Goal: Task Accomplishment & Management: Use online tool/utility

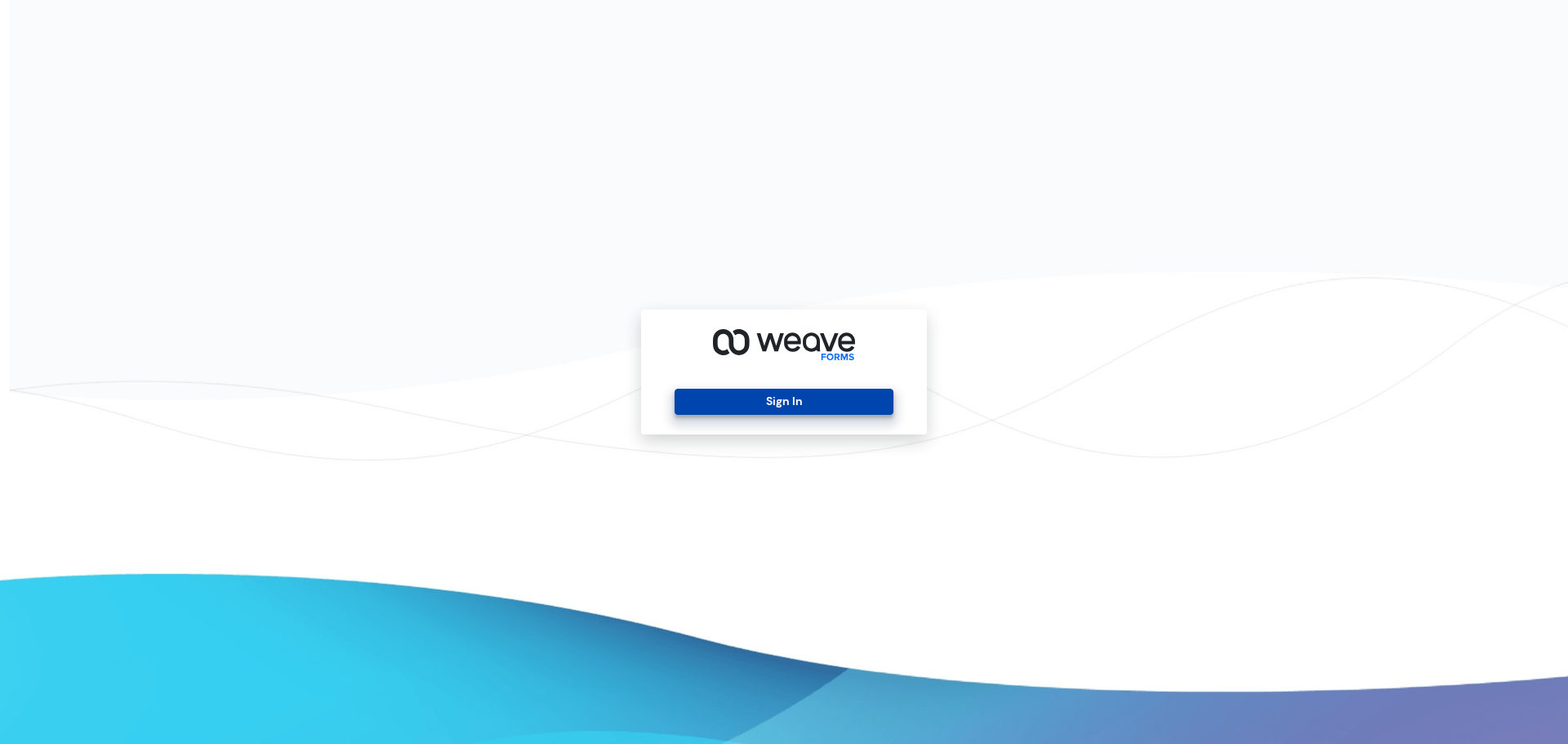
click at [860, 401] on button "Sign In" at bounding box center [784, 401] width 218 height 26
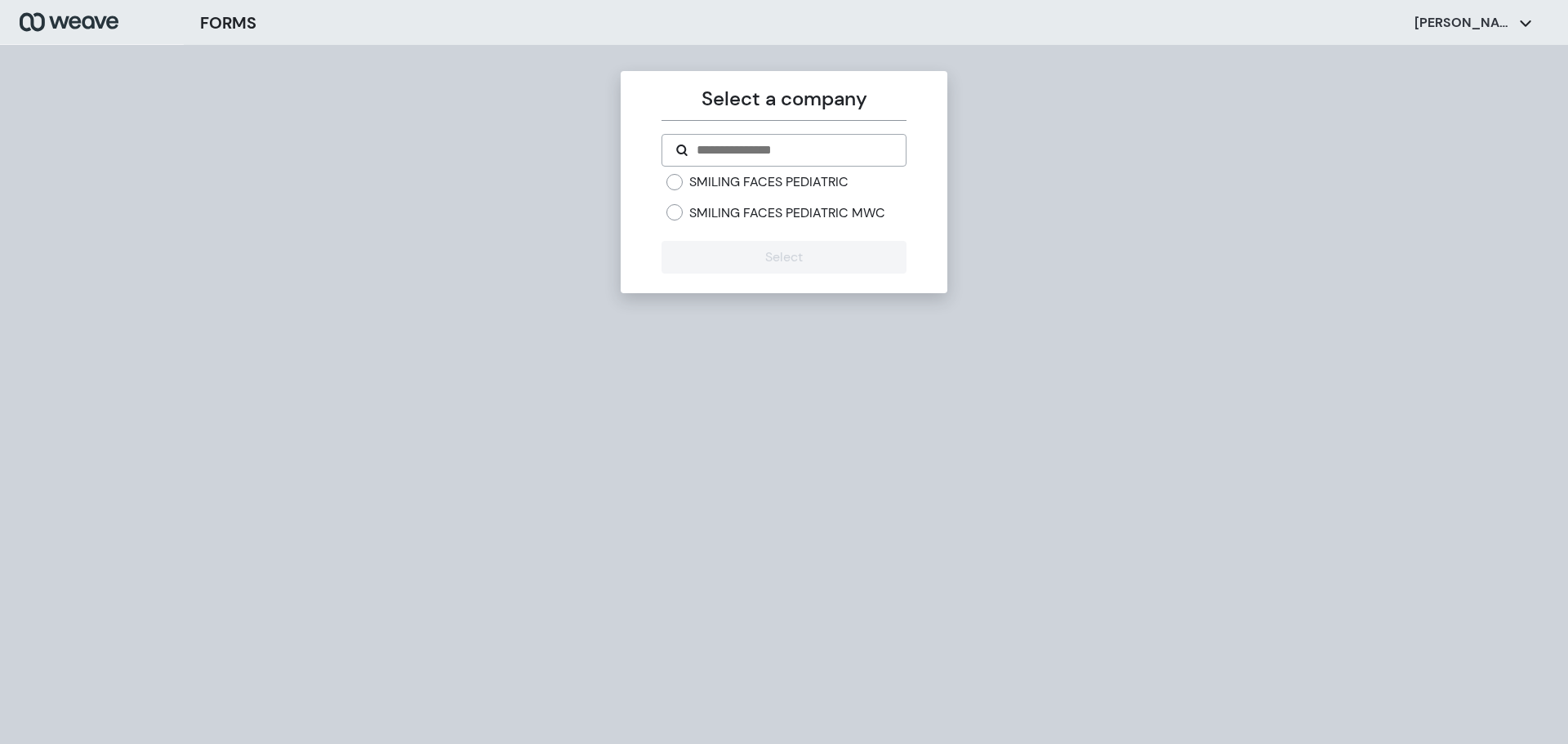
click at [673, 193] on div "SMILING FACES PEDIATRIC SMILING FACES PEDIATRIC MWC" at bounding box center [786, 197] width 240 height 48
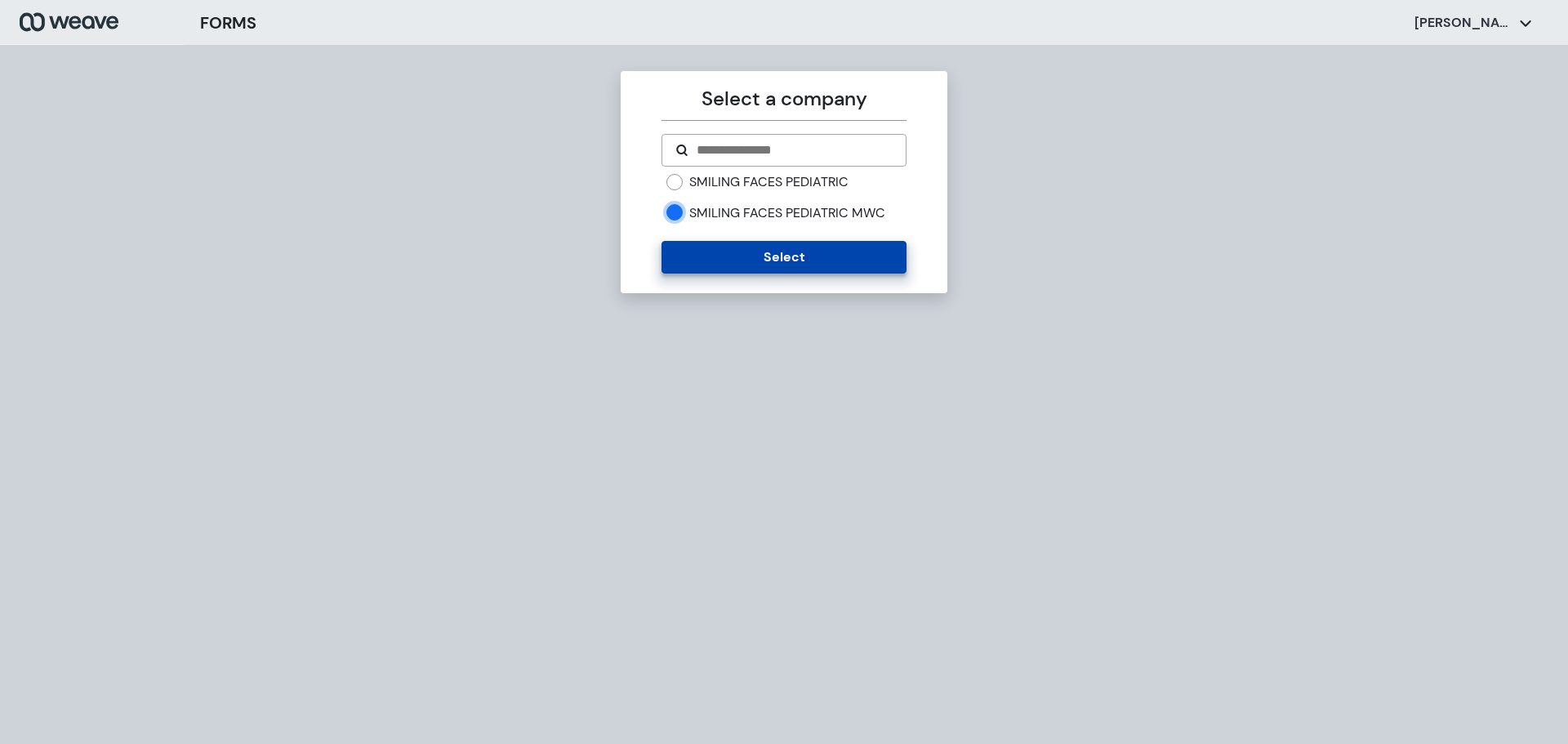
click at [751, 260] on button "Select" at bounding box center [784, 257] width 244 height 33
